Goal: Task Accomplishment & Management: Manage account settings

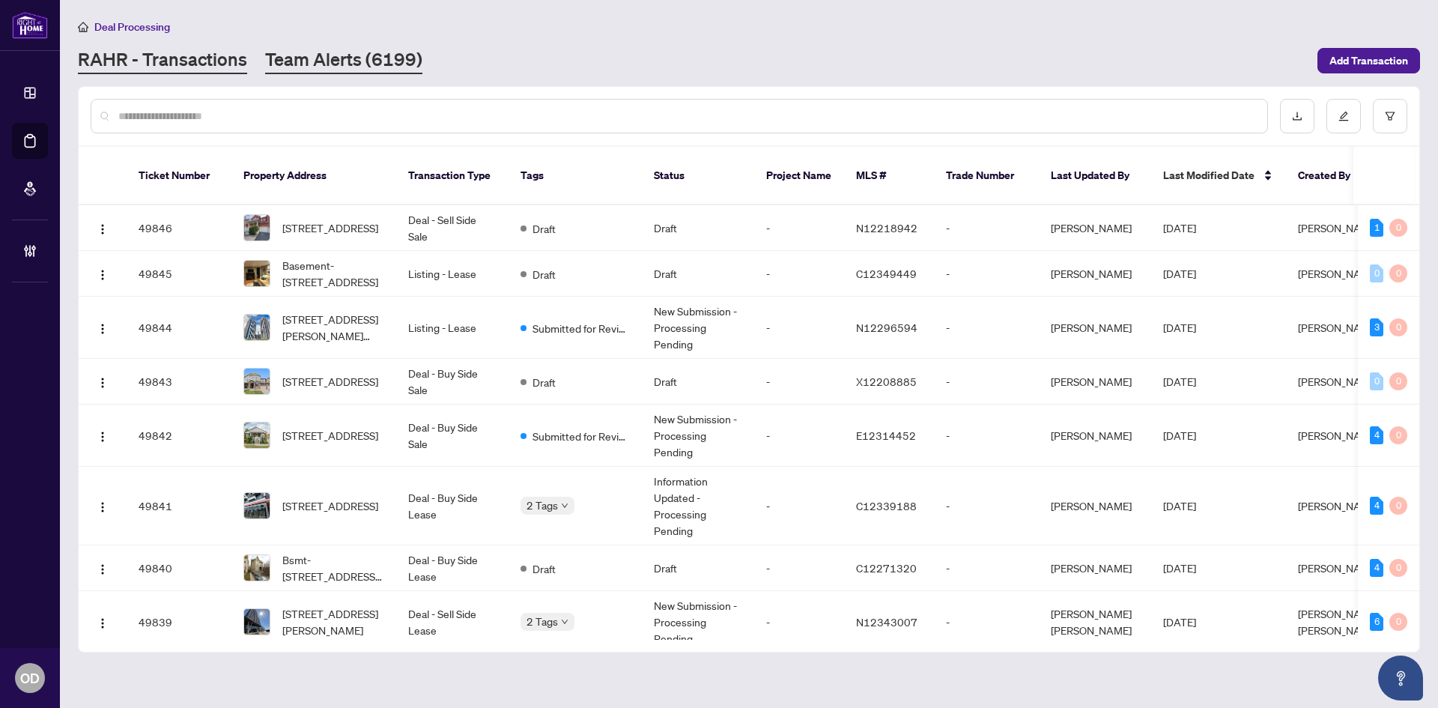
click at [354, 73] on link "Team Alerts (6199)" at bounding box center [343, 60] width 157 height 27
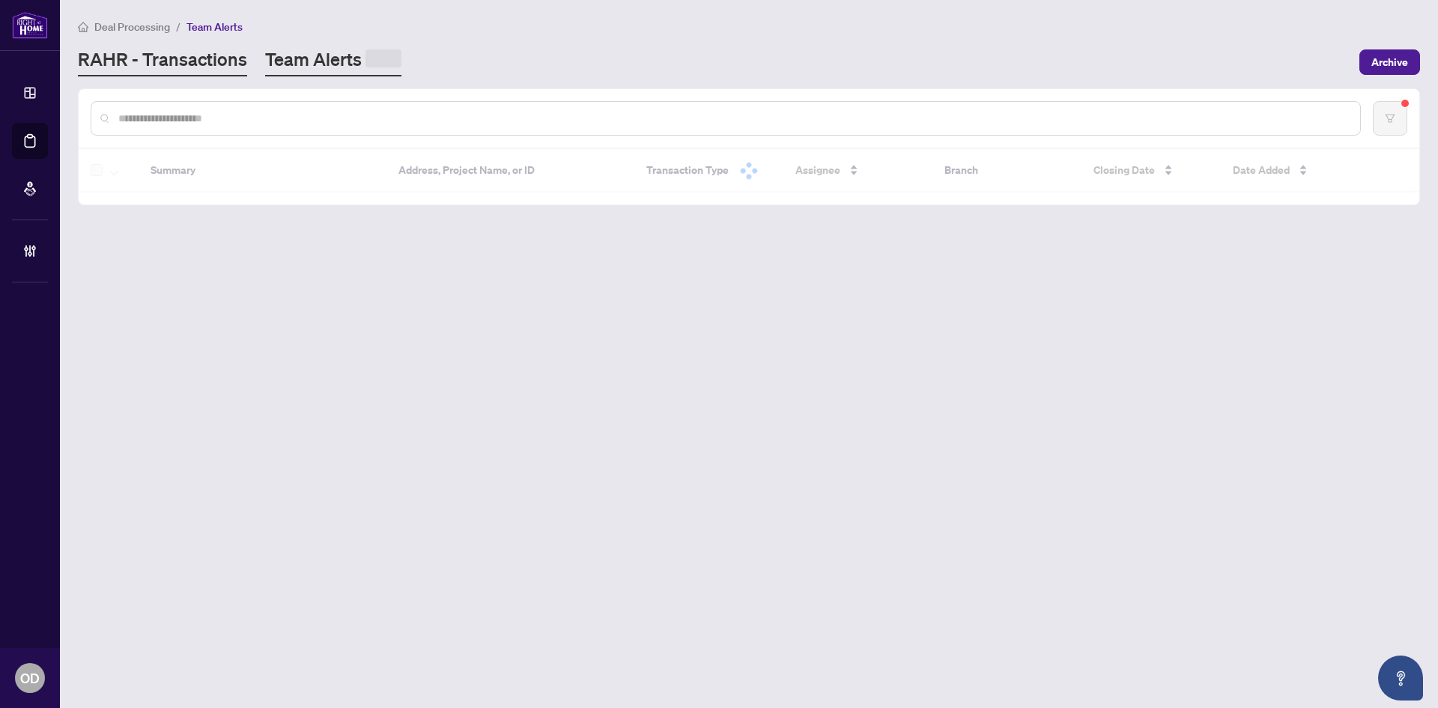
click at [154, 73] on link "RAHR - Transactions" at bounding box center [162, 61] width 169 height 29
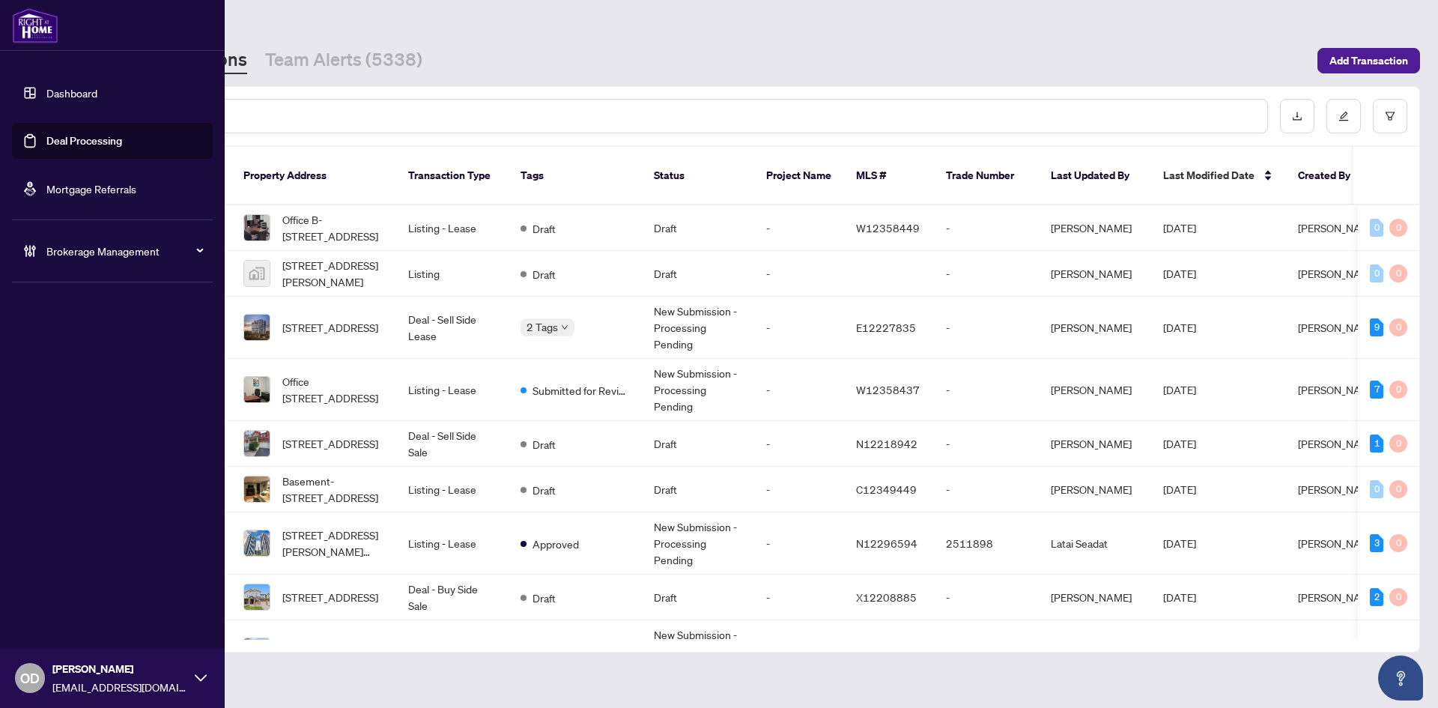
drag, startPoint x: 70, startPoint y: 255, endPoint x: 75, endPoint y: 273, distance: 19.4
click at [70, 255] on span "Brokerage Management" at bounding box center [124, 251] width 156 height 16
click at [106, 366] on link "Manage Agents" at bounding box center [68, 358] width 74 height 13
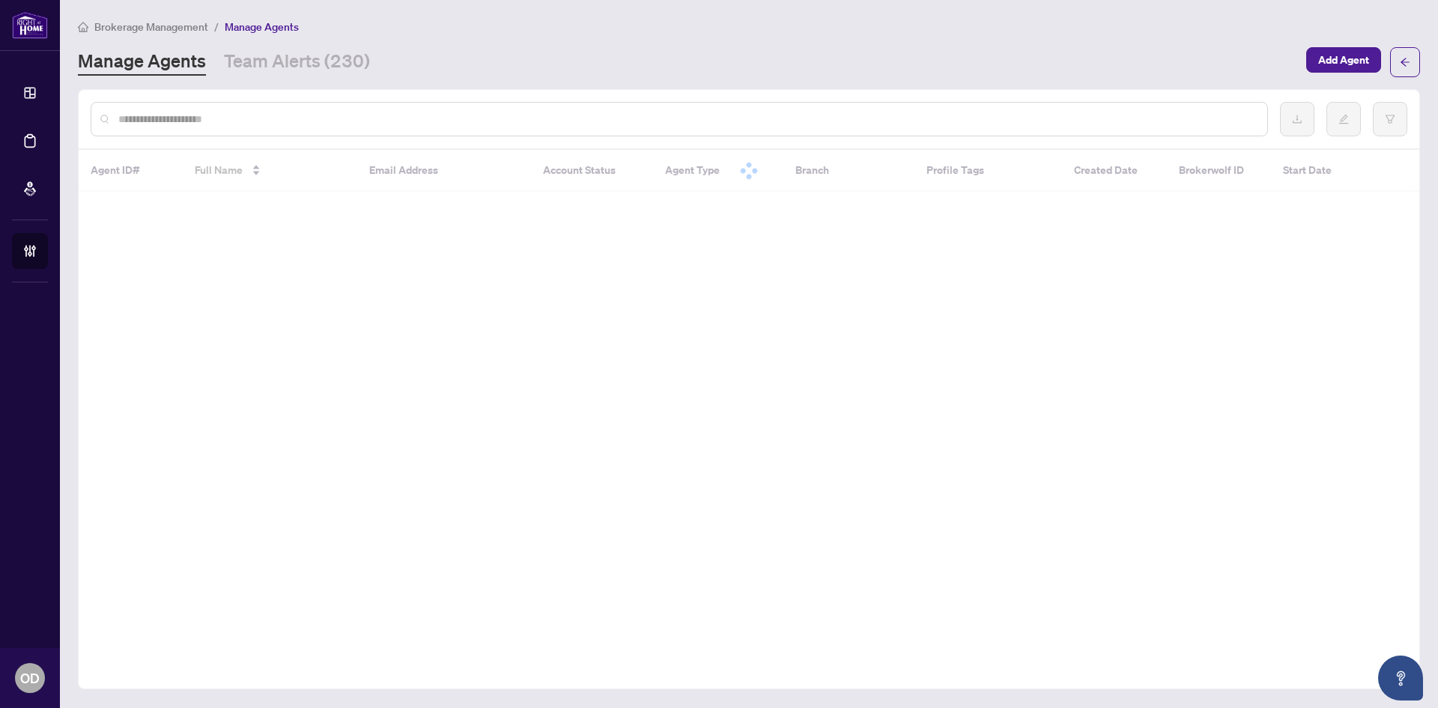
click at [344, 128] on div at bounding box center [680, 119] width 1178 height 34
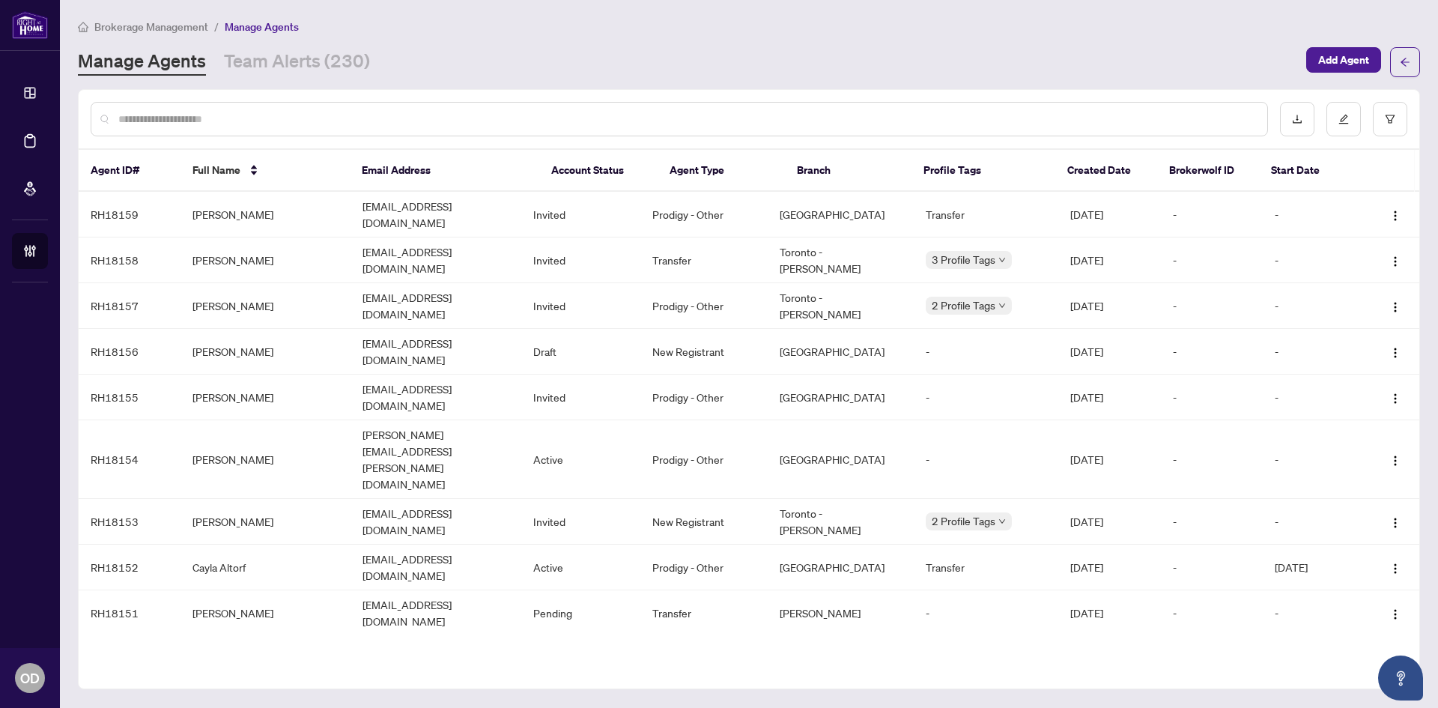
click at [344, 128] on div at bounding box center [680, 119] width 1178 height 34
click at [349, 112] on input "text" at bounding box center [686, 119] width 1137 height 16
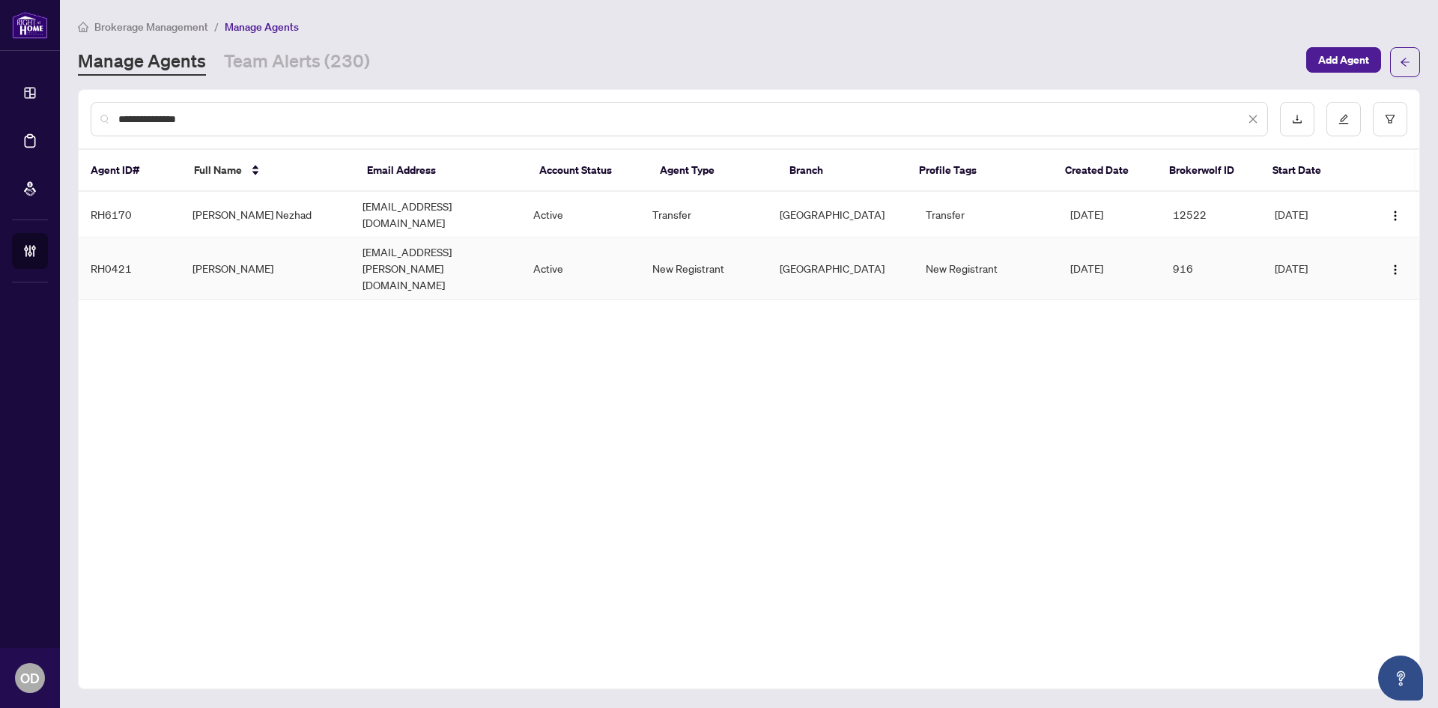
type input "**********"
click at [417, 249] on td "[EMAIL_ADDRESS][PERSON_NAME][DOMAIN_NAME]" at bounding box center [436, 268] width 170 height 62
